Goal: Transaction & Acquisition: Purchase product/service

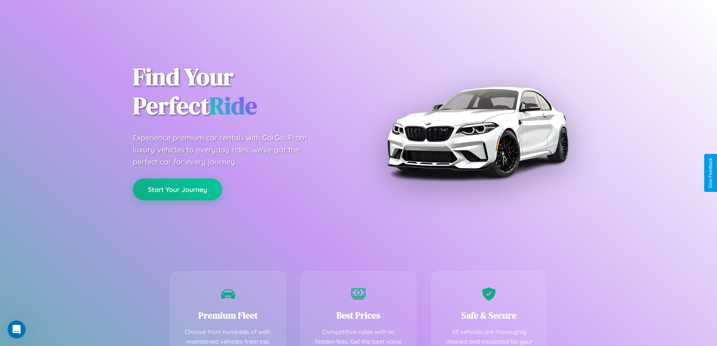
click at [177, 189] on button "Start Your Journey" at bounding box center [177, 189] width 89 height 22
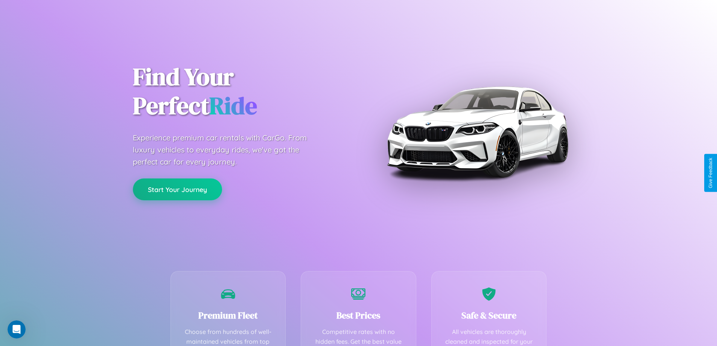
click at [177, 189] on button "Start Your Journey" at bounding box center [177, 189] width 89 height 22
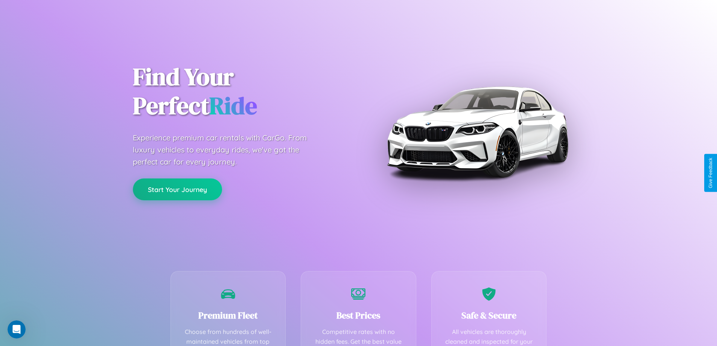
click at [177, 189] on button "Start Your Journey" at bounding box center [177, 189] width 89 height 22
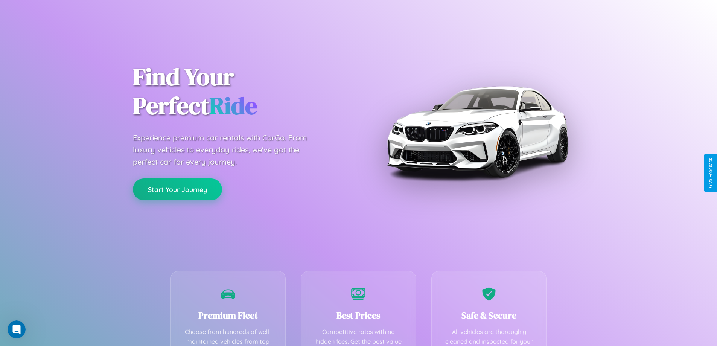
click at [177, 189] on button "Start Your Journey" at bounding box center [177, 189] width 89 height 22
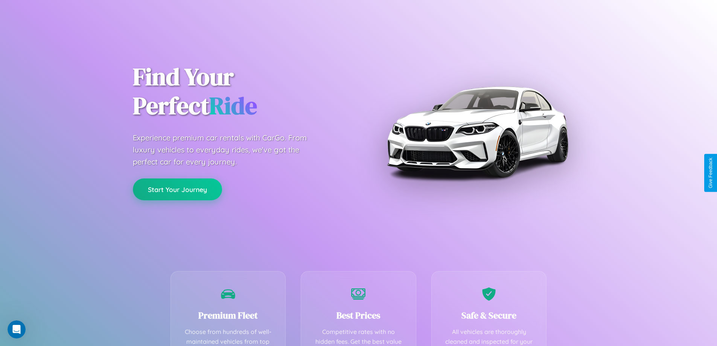
click at [177, 189] on button "Start Your Journey" at bounding box center [177, 189] width 89 height 22
